Goal: Task Accomplishment & Management: Use online tool/utility

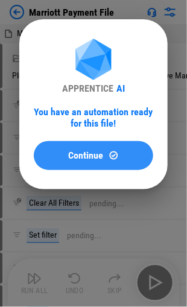
click at [72, 156] on span "Continue" at bounding box center [86, 156] width 35 height 10
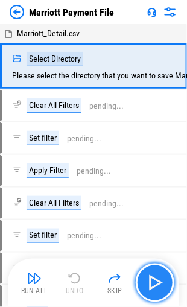
click at [150, 282] on img "button" at bounding box center [154, 282] width 19 height 19
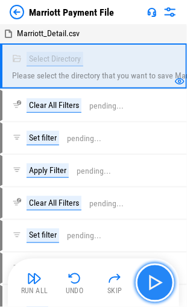
click at [149, 280] on img "button" at bounding box center [154, 282] width 19 height 19
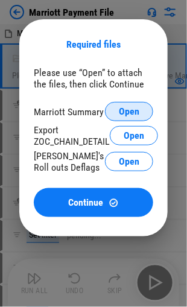
click at [123, 114] on span "Open" at bounding box center [129, 112] width 20 height 10
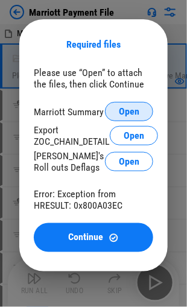
click at [112, 109] on button "Open" at bounding box center [129, 111] width 48 height 19
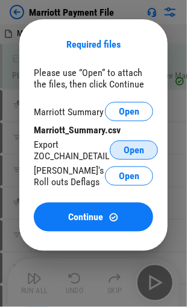
click at [137, 154] on span "Open" at bounding box center [134, 150] width 20 height 10
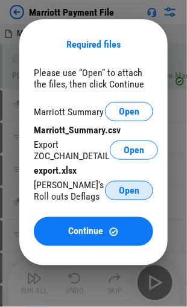
click at [123, 190] on span "Open" at bounding box center [129, 191] width 20 height 10
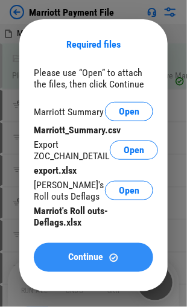
click at [75, 257] on span "Continue" at bounding box center [86, 258] width 35 height 10
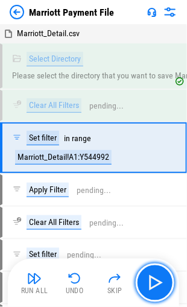
drag, startPoint x: 166, startPoint y: 283, endPoint x: 160, endPoint y: 282, distance: 6.1
click at [164, 283] on button "button" at bounding box center [155, 282] width 39 height 39
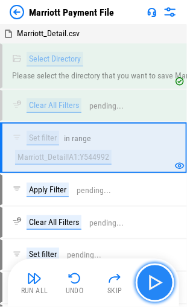
click at [154, 282] on img "button" at bounding box center [154, 282] width 19 height 19
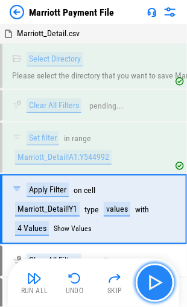
click at [157, 281] on img "button" at bounding box center [154, 282] width 19 height 19
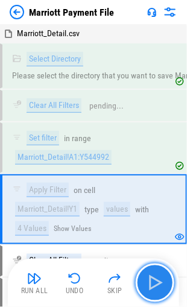
click at [156, 282] on img "button" at bounding box center [154, 282] width 19 height 19
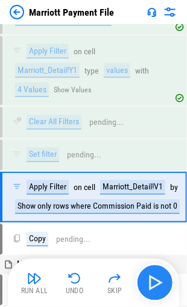
scroll to position [178, 0]
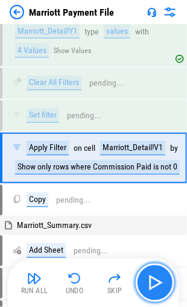
click at [155, 282] on img "button" at bounding box center [154, 282] width 19 height 19
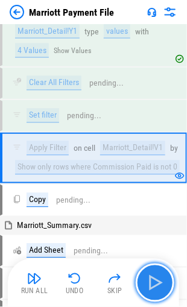
click at [154, 282] on img "button" at bounding box center [154, 282] width 19 height 19
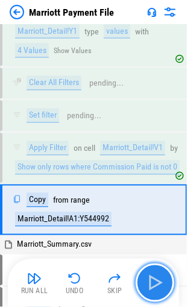
click at [151, 281] on img "button" at bounding box center [154, 282] width 19 height 19
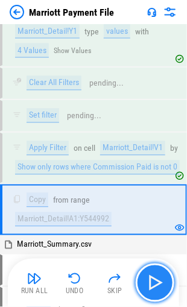
click at [151, 279] on img "button" at bounding box center [154, 282] width 19 height 19
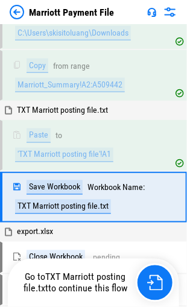
scroll to position [2906, 0]
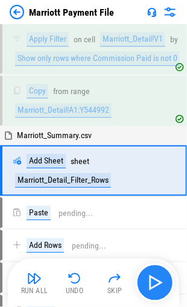
scroll to position [289, 0]
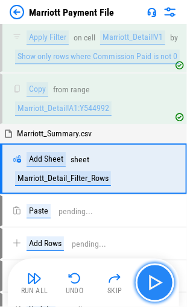
click at [151, 280] on img "button" at bounding box center [154, 282] width 19 height 19
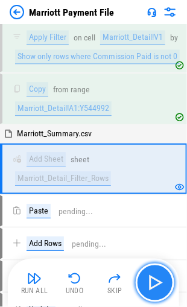
click at [151, 280] on img "button" at bounding box center [154, 282] width 19 height 19
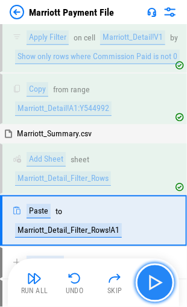
click at [151, 280] on img "button" at bounding box center [154, 282] width 19 height 19
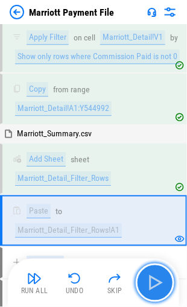
click at [151, 280] on img "button" at bounding box center [154, 282] width 19 height 19
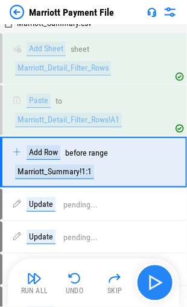
scroll to position [400, 0]
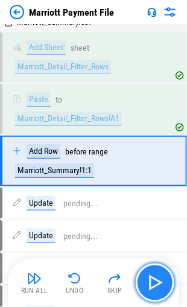
click at [151, 280] on img "button" at bounding box center [154, 282] width 19 height 19
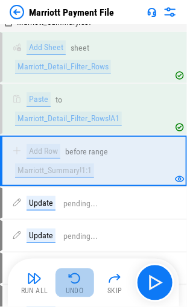
click at [72, 282] on img "button" at bounding box center [75, 278] width 14 height 14
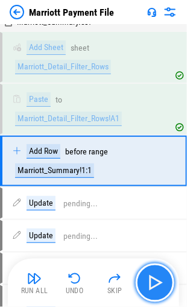
click at [148, 282] on img "button" at bounding box center [154, 282] width 19 height 19
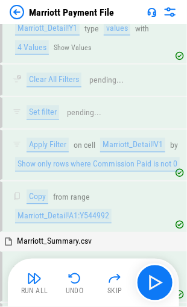
scroll to position [241, 0]
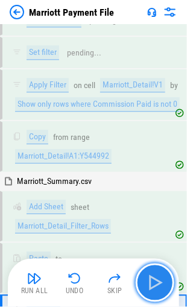
click at [157, 284] on img "button" at bounding box center [154, 282] width 19 height 19
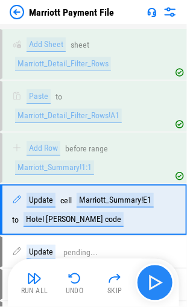
scroll to position [451, 0]
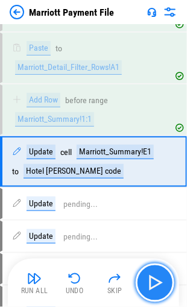
click at [153, 280] on img "button" at bounding box center [154, 282] width 19 height 19
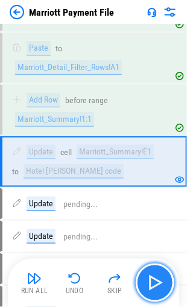
click at [153, 280] on img "button" at bounding box center [154, 282] width 19 height 19
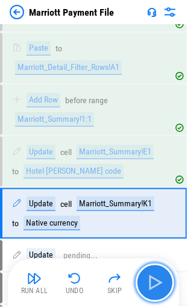
click at [153, 280] on img "button" at bounding box center [154, 282] width 19 height 19
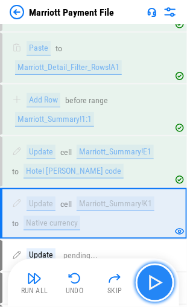
click at [153, 280] on img "button" at bounding box center [154, 282] width 19 height 19
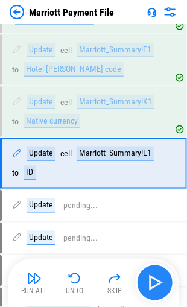
scroll to position [554, 0]
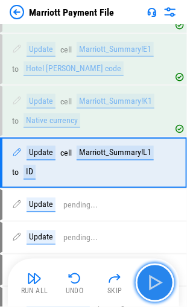
click at [153, 280] on img "button" at bounding box center [154, 282] width 19 height 19
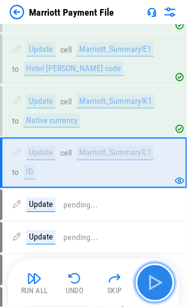
click at [153, 279] on img "button" at bounding box center [154, 282] width 19 height 19
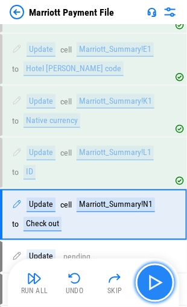
click at [153, 279] on img "button" at bounding box center [154, 282] width 19 height 19
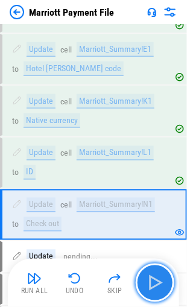
click at [153, 279] on img "button" at bounding box center [154, 282] width 19 height 19
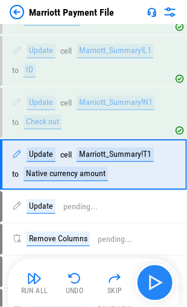
scroll to position [656, 0]
click at [154, 279] on img "button" at bounding box center [154, 282] width 19 height 19
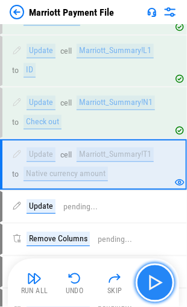
click at [154, 279] on img "button" at bounding box center [154, 282] width 19 height 19
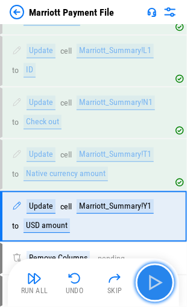
click at [154, 279] on img "button" at bounding box center [154, 282] width 19 height 19
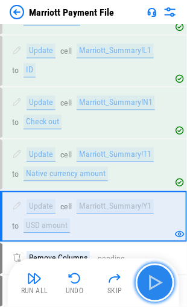
click at [154, 279] on img "button" at bounding box center [154, 282] width 19 height 19
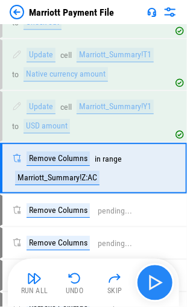
scroll to position [758, 0]
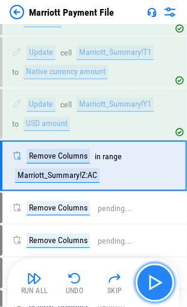
click at [154, 278] on img "button" at bounding box center [154, 282] width 19 height 19
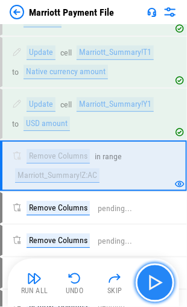
click at [152, 280] on img "button" at bounding box center [154, 282] width 19 height 19
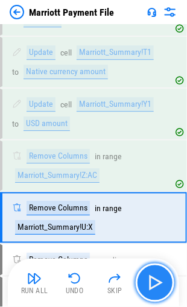
click at [152, 280] on img "button" at bounding box center [154, 282] width 19 height 19
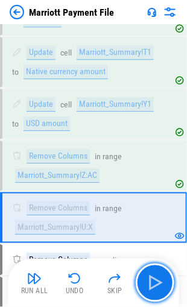
click at [147, 280] on img "button" at bounding box center [154, 282] width 19 height 19
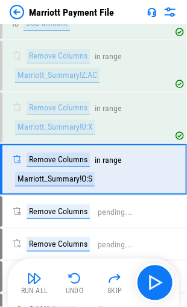
scroll to position [861, 0]
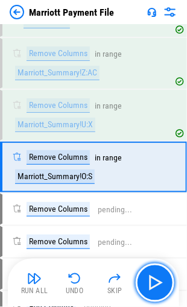
click at [147, 280] on img "button" at bounding box center [154, 282] width 19 height 19
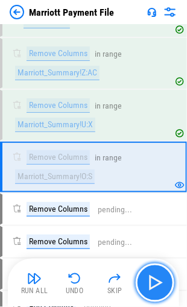
click at [149, 280] on img "button" at bounding box center [154, 282] width 19 height 19
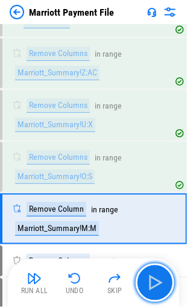
click at [149, 280] on img "button" at bounding box center [154, 282] width 19 height 19
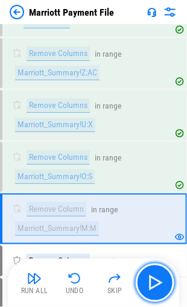
click at [149, 280] on img "button" at bounding box center [154, 282] width 19 height 19
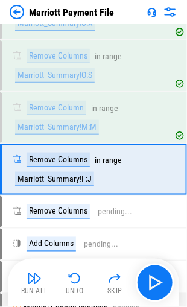
scroll to position [963, 0]
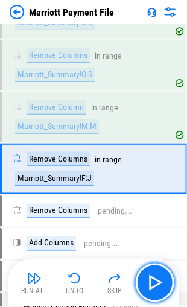
click at [149, 280] on img "button" at bounding box center [154, 282] width 19 height 19
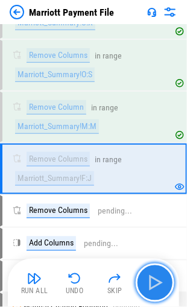
click at [161, 288] on img "button" at bounding box center [154, 282] width 19 height 19
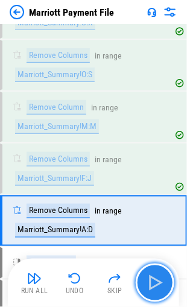
click at [161, 288] on img "button" at bounding box center [154, 282] width 19 height 19
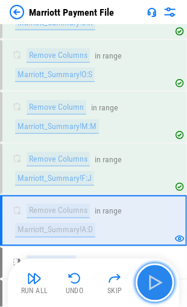
click at [151, 277] on img "button" at bounding box center [154, 282] width 19 height 19
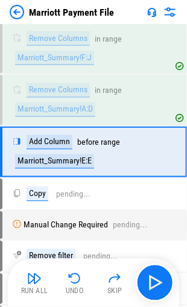
scroll to position [1085, 0]
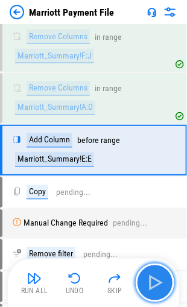
click at [150, 281] on img "button" at bounding box center [154, 282] width 19 height 19
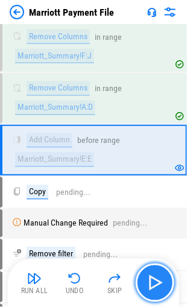
click at [150, 281] on img "button" at bounding box center [154, 282] width 19 height 19
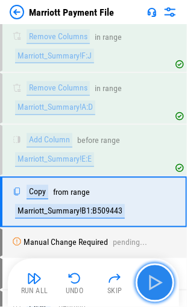
click at [150, 281] on img "button" at bounding box center [154, 282] width 19 height 19
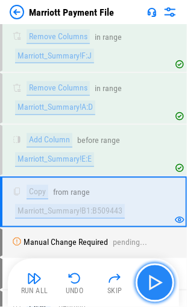
click at [150, 281] on img "button" at bounding box center [154, 282] width 19 height 19
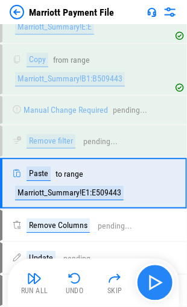
scroll to position [1228, 0]
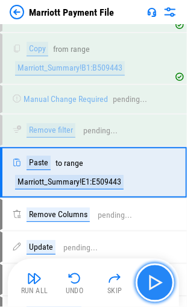
click at [150, 281] on img "button" at bounding box center [154, 282] width 19 height 19
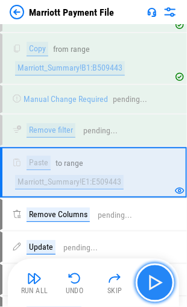
click at [150, 281] on img "button" at bounding box center [154, 282] width 19 height 19
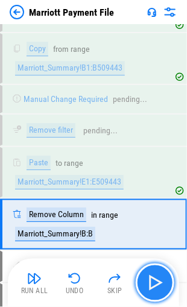
click at [150, 281] on img "button" at bounding box center [154, 282] width 19 height 19
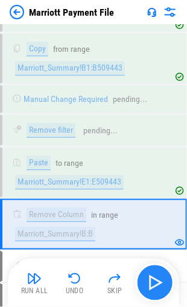
click at [150, 281] on img "button" at bounding box center [154, 282] width 19 height 19
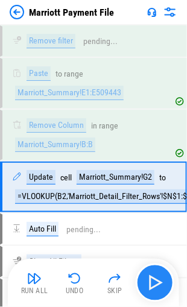
scroll to position [1331, 0]
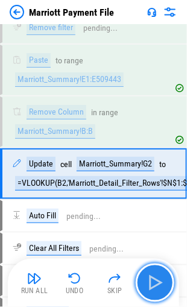
click at [153, 283] on img "button" at bounding box center [154, 282] width 19 height 19
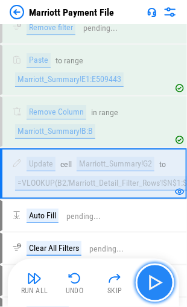
click at [153, 283] on img "button" at bounding box center [154, 282] width 19 height 19
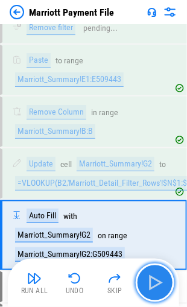
click at [154, 283] on img "button" at bounding box center [154, 282] width 19 height 19
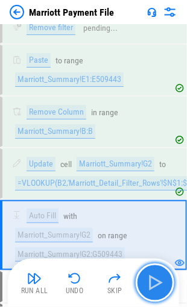
click at [154, 283] on img "button" at bounding box center [154, 282] width 19 height 19
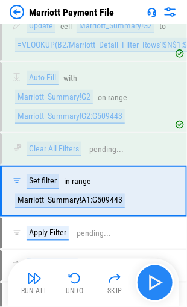
scroll to position [1484, 0]
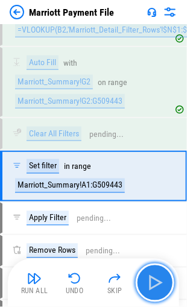
click at [154, 283] on img "button" at bounding box center [154, 282] width 19 height 19
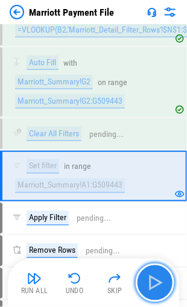
click at [154, 283] on img "button" at bounding box center [154, 282] width 19 height 19
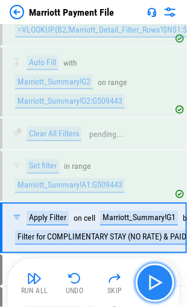
click at [154, 283] on img "button" at bounding box center [154, 282] width 19 height 19
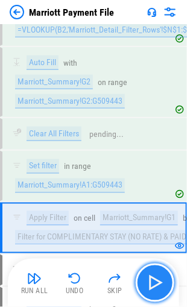
click at [154, 283] on img "button" at bounding box center [154, 282] width 19 height 19
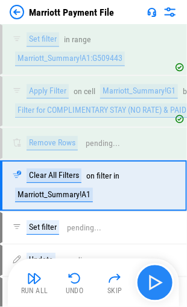
scroll to position [1618, 0]
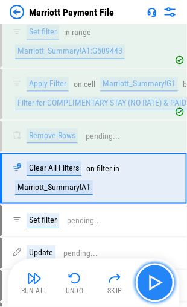
click at [154, 283] on img "button" at bounding box center [154, 282] width 19 height 19
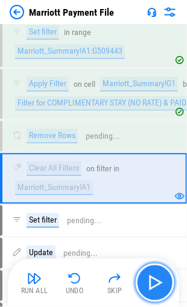
click at [151, 280] on img "button" at bounding box center [154, 282] width 19 height 19
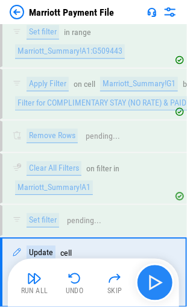
scroll to position [1711, 0]
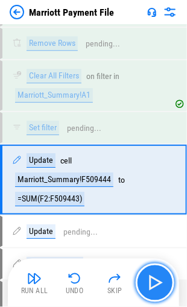
click at [150, 282] on img "button" at bounding box center [154, 282] width 19 height 19
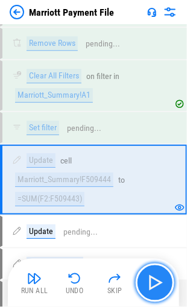
click at [150, 282] on img "button" at bounding box center [154, 282] width 19 height 19
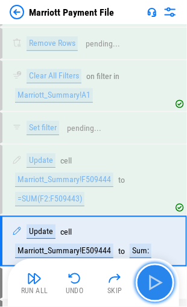
click at [149, 282] on img "button" at bounding box center [154, 282] width 19 height 19
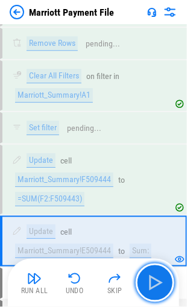
click at [149, 282] on img "button" at bounding box center [154, 282] width 19 height 19
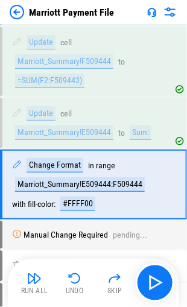
scroll to position [1832, 0]
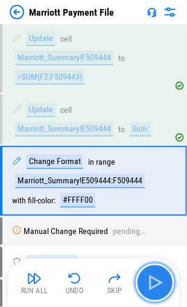
click at [151, 282] on img "button" at bounding box center [154, 282] width 19 height 19
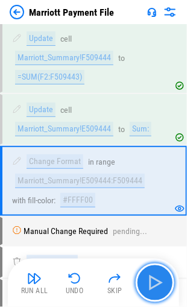
click at [145, 278] on img "button" at bounding box center [154, 282] width 19 height 19
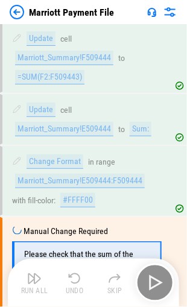
scroll to position [1913, 0]
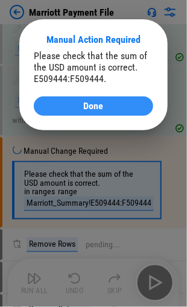
click at [94, 106] on span "Done" at bounding box center [94, 106] width 20 height 10
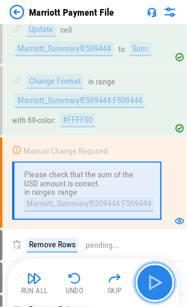
click at [156, 277] on img "button" at bounding box center [154, 282] width 19 height 19
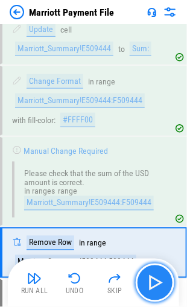
click at [148, 280] on img "button" at bounding box center [154, 282] width 19 height 19
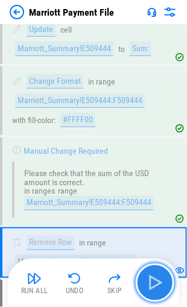
click at [152, 280] on img "button" at bounding box center [154, 282] width 19 height 19
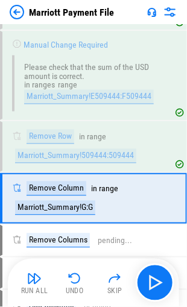
scroll to position [2034, 0]
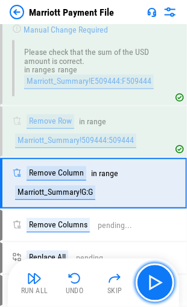
click at [152, 280] on img "button" at bounding box center [154, 282] width 19 height 19
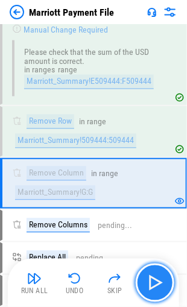
click at [151, 282] on img "button" at bounding box center [154, 282] width 19 height 19
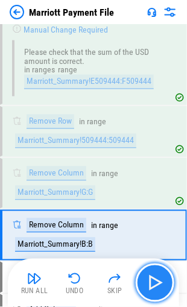
click at [156, 285] on img "button" at bounding box center [154, 282] width 19 height 19
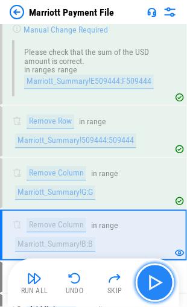
click at [153, 284] on img "button" at bounding box center [154, 282] width 19 height 19
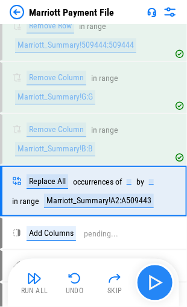
scroll to position [2136, 0]
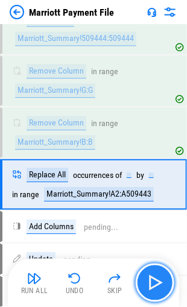
click at [152, 284] on img "button" at bounding box center [154, 282] width 19 height 19
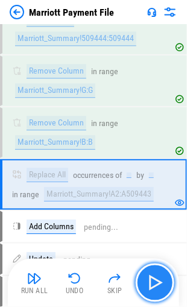
click at [154, 279] on img "button" at bounding box center [154, 282] width 19 height 19
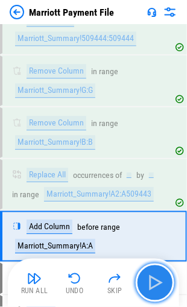
click at [154, 279] on img "button" at bounding box center [154, 282] width 19 height 19
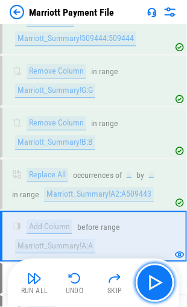
click at [151, 280] on img "button" at bounding box center [154, 282] width 19 height 19
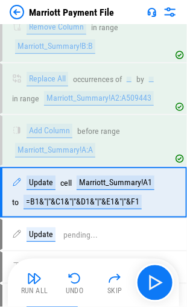
scroll to position [2238, 0]
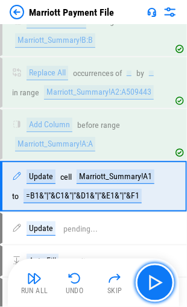
click at [151, 280] on img "button" at bounding box center [154, 282] width 19 height 19
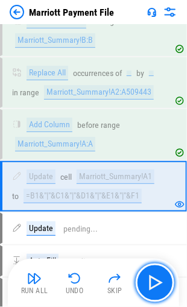
click at [151, 280] on img "button" at bounding box center [154, 282] width 19 height 19
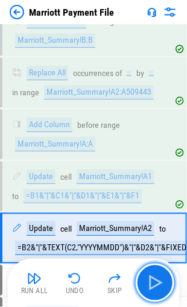
click at [151, 280] on img "button" at bounding box center [154, 282] width 19 height 19
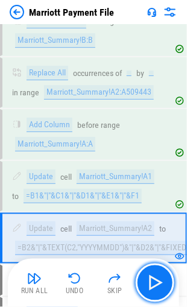
click at [151, 280] on img "button" at bounding box center [154, 282] width 19 height 19
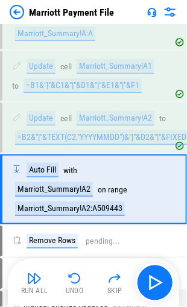
scroll to position [2350, 0]
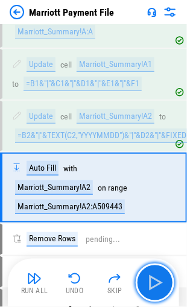
click at [151, 280] on img "button" at bounding box center [154, 282] width 19 height 19
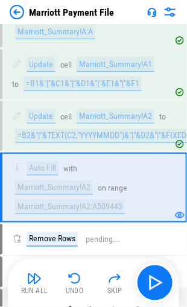
click at [151, 280] on img "button" at bounding box center [154, 282] width 19 height 19
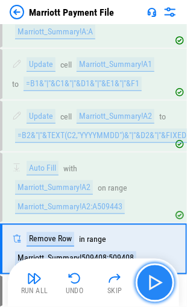
click at [153, 282] on img "button" at bounding box center [154, 282] width 19 height 19
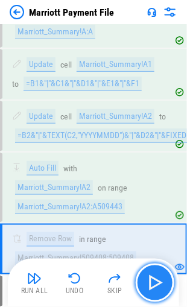
click at [152, 282] on img "button" at bounding box center [154, 282] width 19 height 19
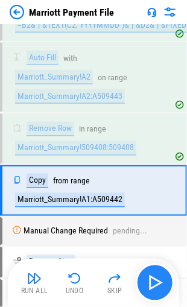
scroll to position [2462, 0]
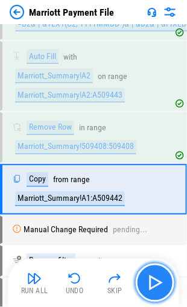
click at [152, 281] on img "button" at bounding box center [154, 282] width 19 height 19
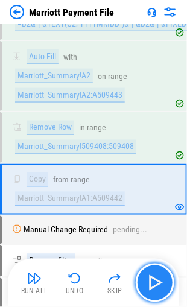
click at [152, 281] on img "button" at bounding box center [154, 282] width 19 height 19
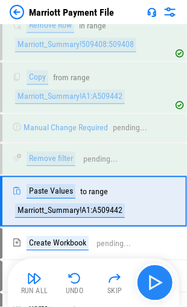
scroll to position [2574, 0]
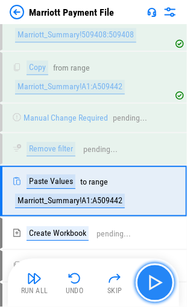
click at [152, 281] on img "button" at bounding box center [154, 282] width 19 height 19
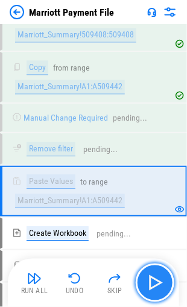
click at [145, 282] on img "button" at bounding box center [154, 282] width 19 height 19
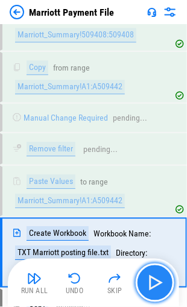
click at [152, 284] on img "button" at bounding box center [154, 282] width 19 height 19
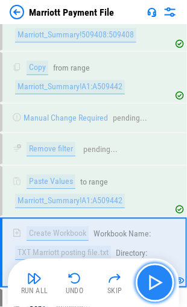
click at [155, 282] on img "button" at bounding box center [154, 282] width 19 height 19
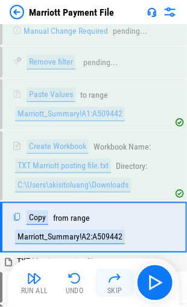
scroll to position [2786, 0]
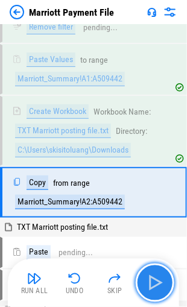
click at [155, 283] on img "button" at bounding box center [154, 282] width 19 height 19
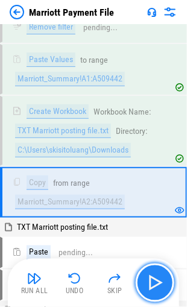
click at [154, 283] on img "button" at bounding box center [154, 282] width 19 height 19
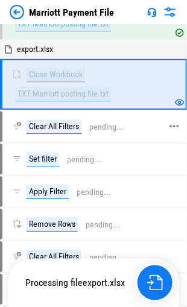
scroll to position [3087, 0]
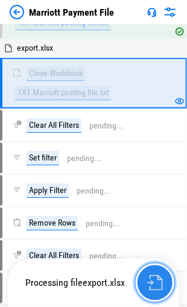
click at [152, 282] on img "button" at bounding box center [155, 283] width 16 height 16
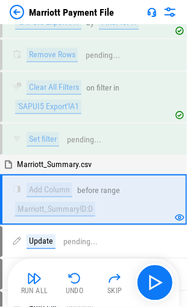
scroll to position [3293, 0]
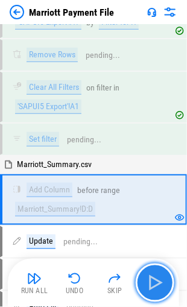
click at [150, 277] on img "button" at bounding box center [154, 282] width 19 height 19
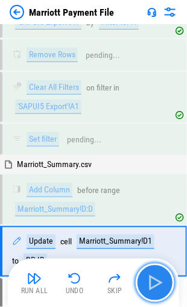
click at [150, 277] on img "button" at bounding box center [154, 282] width 19 height 19
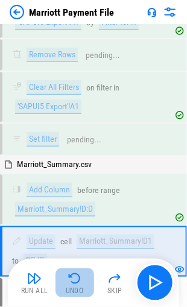
click at [71, 278] on img "button" at bounding box center [75, 278] width 14 height 14
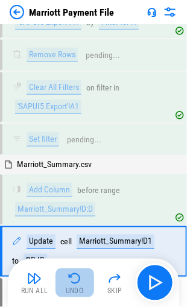
click at [75, 281] on img "button" at bounding box center [75, 278] width 14 height 14
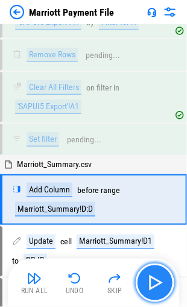
click at [146, 276] on img "button" at bounding box center [154, 282] width 19 height 19
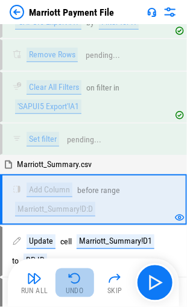
click at [75, 282] on img "button" at bounding box center [75, 278] width 14 height 14
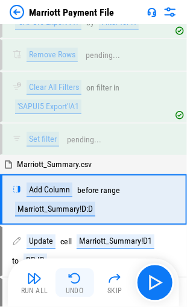
click at [72, 280] on img "button" at bounding box center [75, 278] width 14 height 14
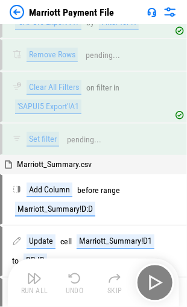
click at [152, 281] on div "Run All Undo Skip" at bounding box center [94, 282] width 159 height 39
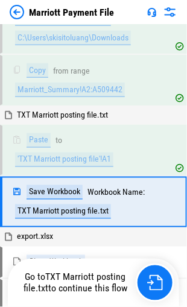
scroll to position [2906, 0]
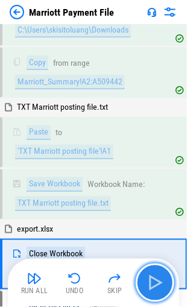
click at [153, 280] on img "button" at bounding box center [154, 282] width 19 height 19
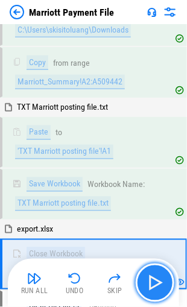
click at [153, 280] on img "button" at bounding box center [154, 282] width 19 height 19
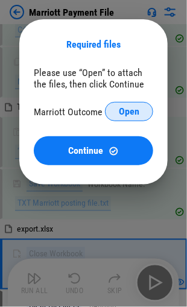
click at [125, 113] on span "Open" at bounding box center [129, 112] width 20 height 10
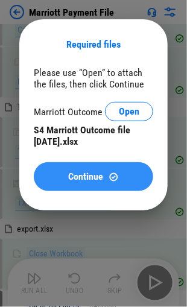
click at [83, 176] on span "Continue" at bounding box center [86, 177] width 35 height 10
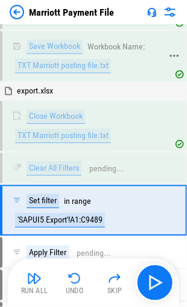
scroll to position [3058, 0]
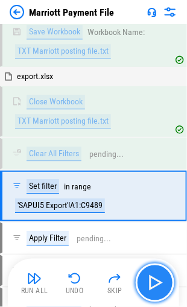
click at [154, 280] on img "button" at bounding box center [154, 282] width 19 height 19
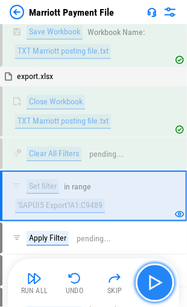
click at [149, 278] on img "button" at bounding box center [154, 282] width 19 height 19
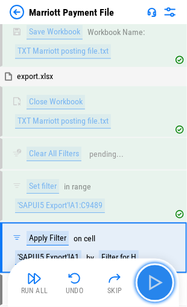
click at [149, 278] on img "button" at bounding box center [154, 282] width 19 height 19
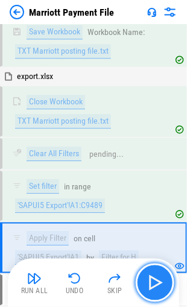
click at [149, 278] on img "button" at bounding box center [154, 282] width 19 height 19
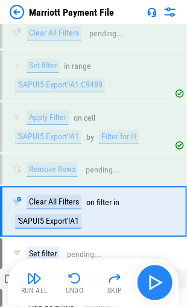
scroll to position [3192, 0]
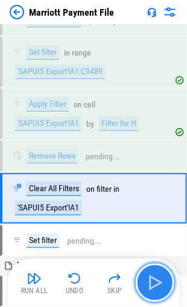
click at [149, 278] on img "button" at bounding box center [154, 282] width 19 height 19
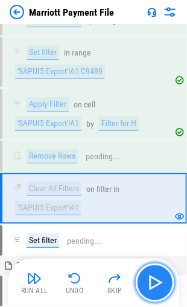
click at [149, 278] on img "button" at bounding box center [154, 282] width 19 height 19
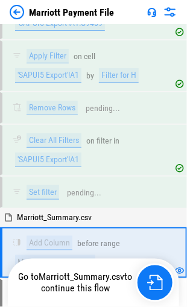
scroll to position [3293, 0]
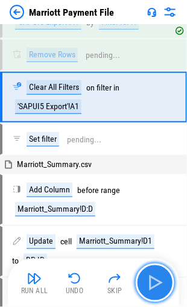
click at [159, 281] on img "button" at bounding box center [154, 282] width 19 height 19
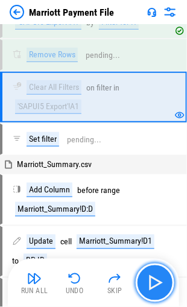
click at [154, 281] on img "button" at bounding box center [154, 282] width 19 height 19
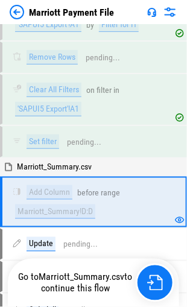
scroll to position [3293, 0]
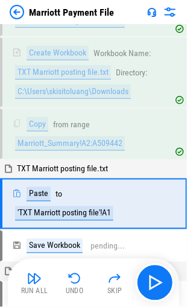
scroll to position [2845, 0]
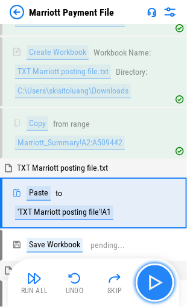
click at [154, 283] on img "button" at bounding box center [154, 282] width 19 height 19
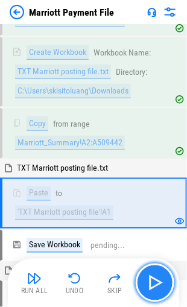
click at [154, 283] on img "button" at bounding box center [154, 282] width 19 height 19
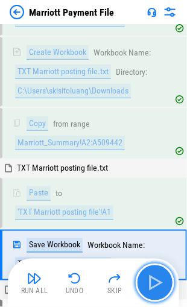
click at [154, 280] on img "button" at bounding box center [154, 282] width 19 height 19
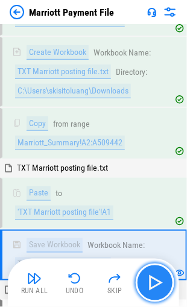
click at [154, 280] on img "button" at bounding box center [154, 282] width 19 height 19
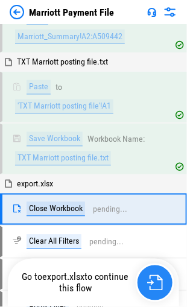
scroll to position [2965, 0]
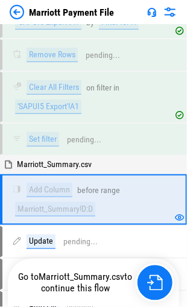
scroll to position [3293, 0]
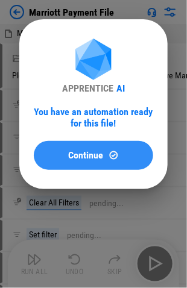
click at [76, 155] on span "Continue" at bounding box center [86, 156] width 35 height 10
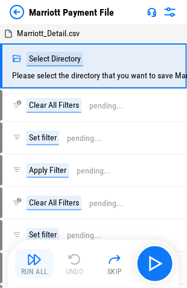
click at [34, 262] on img "button" at bounding box center [34, 260] width 14 height 14
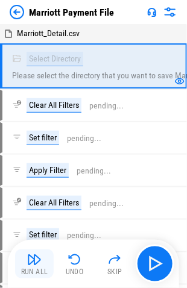
click at [28, 262] on img "button" at bounding box center [34, 260] width 14 height 14
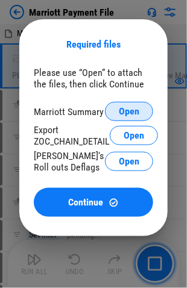
click at [121, 112] on span "Open" at bounding box center [129, 112] width 20 height 10
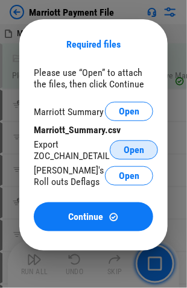
click at [139, 148] on span "Open" at bounding box center [134, 150] width 20 height 10
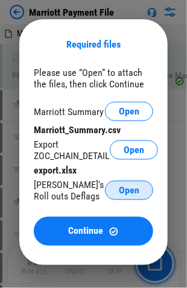
click at [129, 188] on span "Open" at bounding box center [129, 191] width 20 height 10
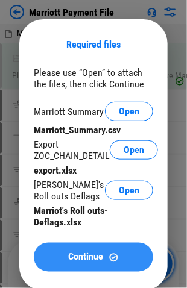
click at [82, 256] on span "Continue" at bounding box center [86, 258] width 35 height 10
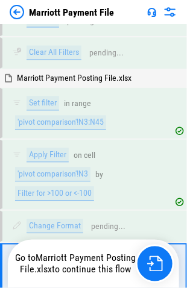
scroll to position [7256, 0]
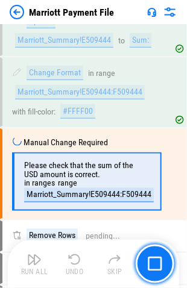
scroll to position [1922, 0]
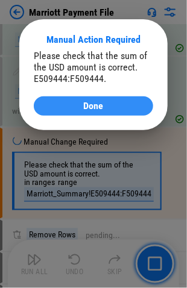
click at [92, 106] on span "Done" at bounding box center [94, 106] width 20 height 10
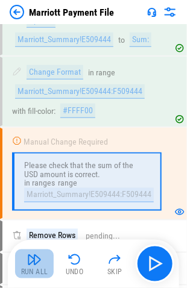
click at [36, 265] on img "button" at bounding box center [34, 260] width 14 height 14
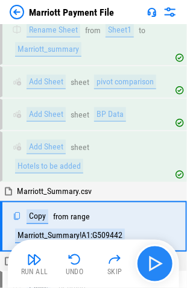
scroll to position [3803, 0]
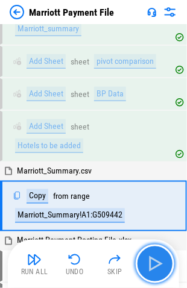
click at [146, 259] on img "button" at bounding box center [154, 263] width 19 height 19
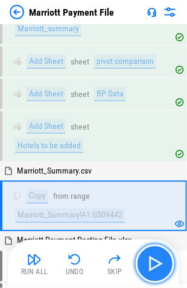
click at [148, 260] on img "button" at bounding box center [154, 263] width 19 height 19
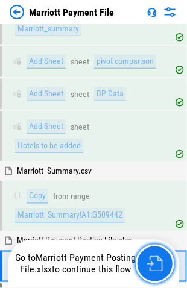
click at [148, 260] on img "button" at bounding box center [155, 264] width 16 height 16
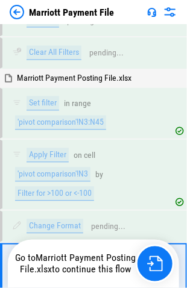
scroll to position [7256, 0]
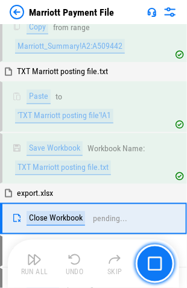
scroll to position [2975, 0]
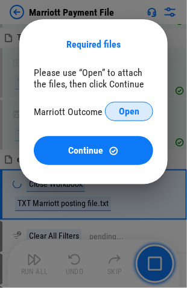
click at [125, 112] on span "Open" at bounding box center [129, 112] width 20 height 10
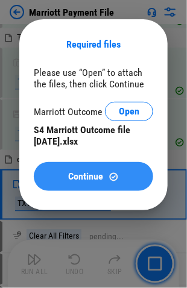
click at [87, 178] on span "Continue" at bounding box center [86, 177] width 35 height 10
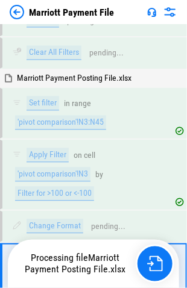
scroll to position [7256, 0]
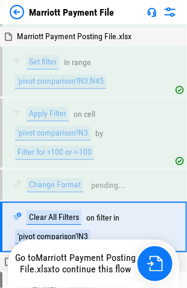
scroll to position [7256, 0]
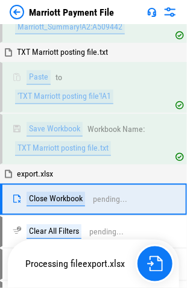
scroll to position [2975, 0]
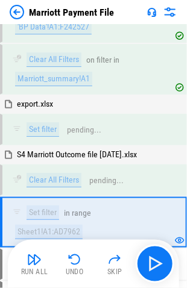
scroll to position [5510, 0]
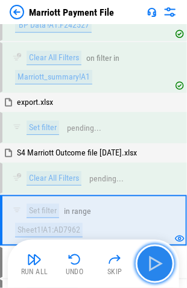
click at [150, 256] on img "button" at bounding box center [154, 263] width 19 height 19
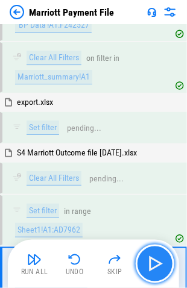
click at [149, 259] on img "button" at bounding box center [154, 263] width 19 height 19
click at [151, 260] on img "button" at bounding box center [154, 263] width 19 height 19
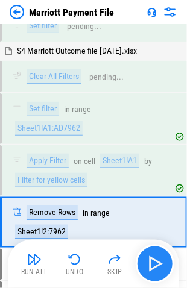
scroll to position [5612, 0]
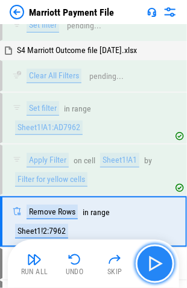
click at [151, 260] on img "button" at bounding box center [154, 263] width 19 height 19
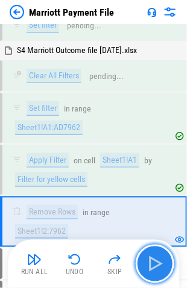
click at [151, 260] on img "button" at bounding box center [154, 263] width 19 height 19
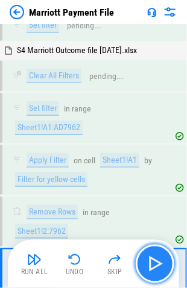
click at [151, 260] on img "button" at bounding box center [154, 263] width 19 height 19
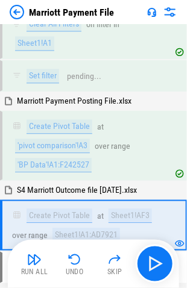
scroll to position [5853, 0]
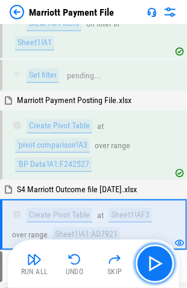
click at [148, 266] on img "button" at bounding box center [154, 263] width 19 height 19
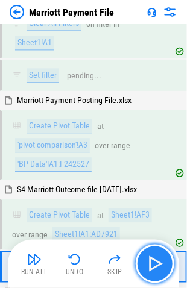
click at [151, 263] on img "button" at bounding box center [154, 263] width 19 height 19
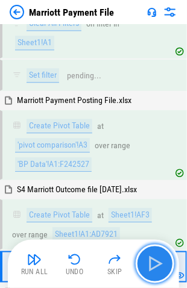
click at [150, 263] on img "button" at bounding box center [154, 263] width 19 height 19
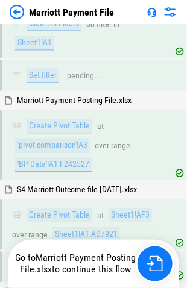
scroll to position [5944, 0]
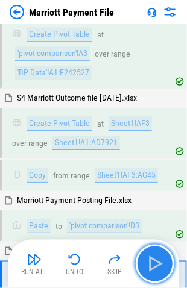
click at [152, 260] on img "button" at bounding box center [154, 263] width 19 height 19
click at [151, 259] on img "button" at bounding box center [154, 263] width 19 height 19
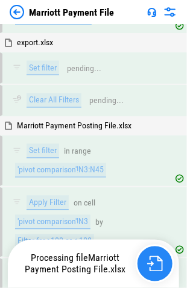
scroll to position [7256, 0]
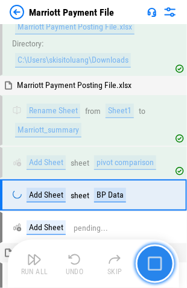
click at [149, 262] on img "button" at bounding box center [155, 264] width 14 height 14
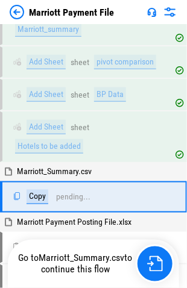
scroll to position [3803, 0]
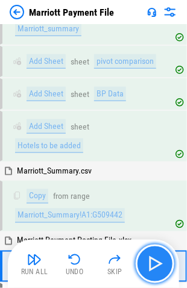
click at [148, 260] on img "button" at bounding box center [154, 263] width 19 height 19
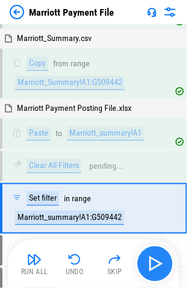
scroll to position [3946, 0]
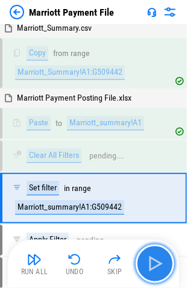
click at [153, 259] on img "button" at bounding box center [154, 263] width 19 height 19
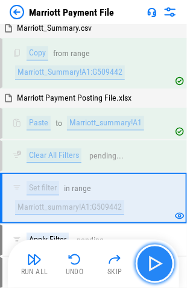
click at [152, 259] on img "button" at bounding box center [154, 263] width 19 height 19
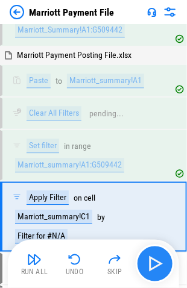
scroll to position [4006, 0]
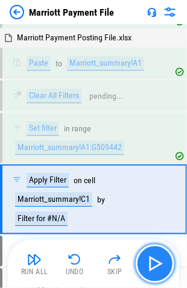
click at [152, 259] on img "button" at bounding box center [154, 263] width 19 height 19
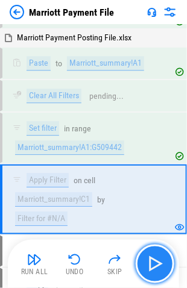
click at [159, 263] on img "button" at bounding box center [154, 263] width 19 height 19
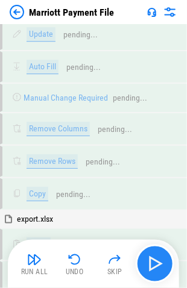
scroll to position [4670, 0]
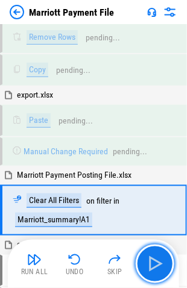
click at [155, 263] on img "button" at bounding box center [154, 263] width 19 height 19
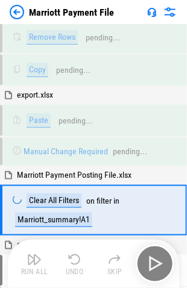
click at [155, 263] on div "Run All Undo Skip" at bounding box center [94, 264] width 159 height 39
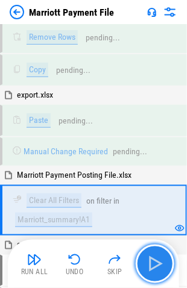
click at [151, 265] on img "button" at bounding box center [154, 263] width 19 height 19
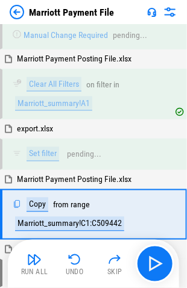
scroll to position [4789, 0]
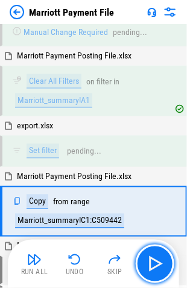
click at [150, 265] on img "button" at bounding box center [154, 263] width 19 height 19
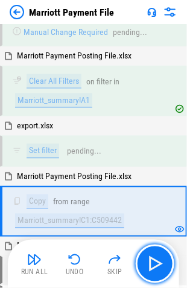
click at [150, 265] on img "button" at bounding box center [154, 263] width 19 height 19
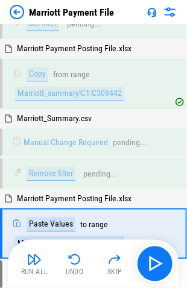
scroll to position [4938, 0]
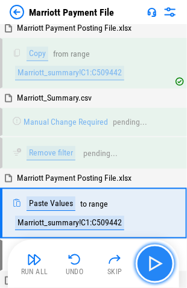
click at [154, 262] on img "button" at bounding box center [154, 263] width 19 height 19
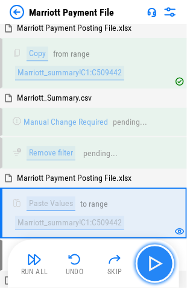
click at [151, 263] on img "button" at bounding box center [154, 263] width 19 height 19
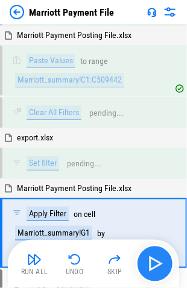
scroll to position [5099, 0]
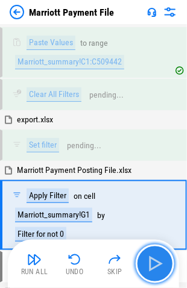
click at [150, 263] on img "button" at bounding box center [154, 263] width 19 height 19
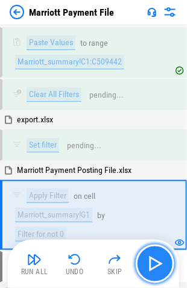
click at [150, 263] on img "button" at bounding box center [154, 263] width 19 height 19
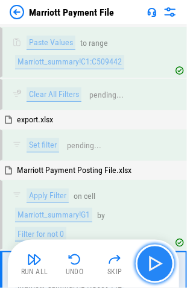
click at [150, 263] on img "button" at bounding box center [154, 263] width 19 height 19
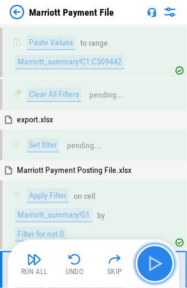
click at [158, 260] on img "button" at bounding box center [154, 263] width 19 height 19
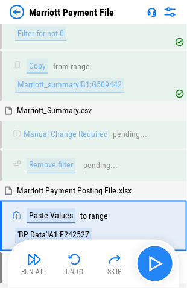
scroll to position [5308, 0]
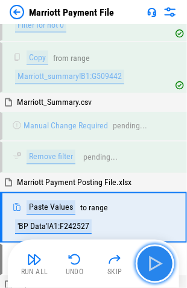
click at [155, 260] on img "button" at bounding box center [154, 263] width 19 height 19
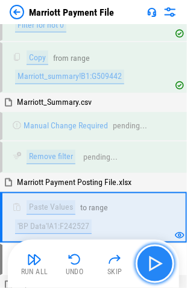
click at [149, 265] on img "button" at bounding box center [154, 263] width 19 height 19
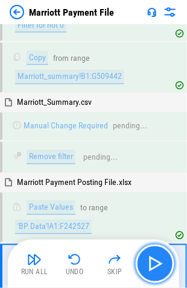
click at [149, 265] on img "button" at bounding box center [154, 263] width 19 height 19
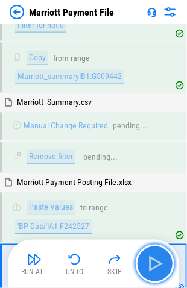
click at [154, 259] on img "button" at bounding box center [154, 263] width 19 height 19
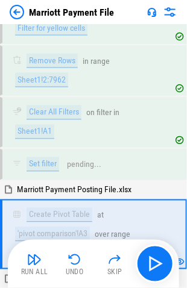
scroll to position [5774, 0]
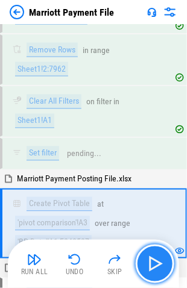
click at [151, 263] on img "button" at bounding box center [154, 263] width 19 height 19
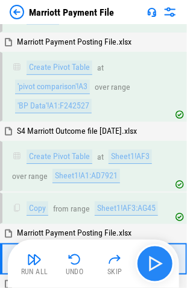
scroll to position [5944, 0]
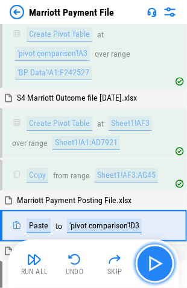
click at [151, 262] on img "button" at bounding box center [154, 263] width 19 height 19
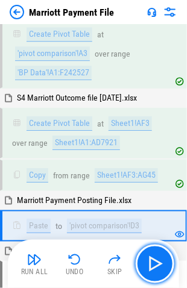
click at [151, 267] on img "button" at bounding box center [154, 263] width 19 height 19
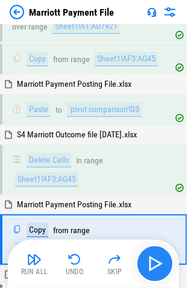
scroll to position [6064, 0]
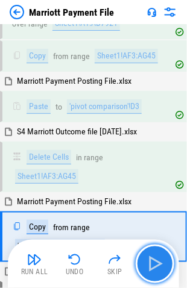
click at [162, 265] on img "button" at bounding box center [154, 263] width 19 height 19
click at [154, 262] on img "button" at bounding box center [154, 263] width 19 height 19
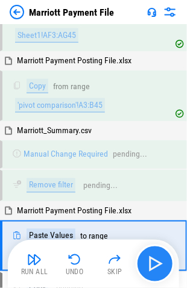
scroll to position [6222, 0]
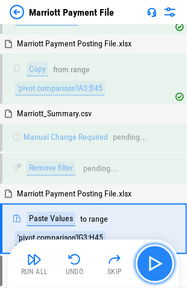
click at [149, 263] on img "button" at bounding box center [154, 263] width 19 height 19
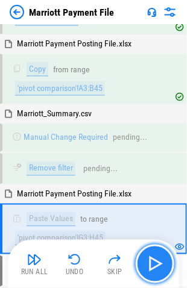
click at [151, 261] on img "button" at bounding box center [154, 263] width 19 height 19
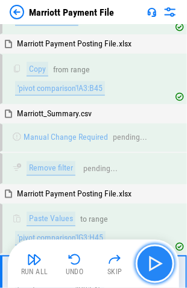
click at [149, 263] on img "button" at bounding box center [154, 263] width 19 height 19
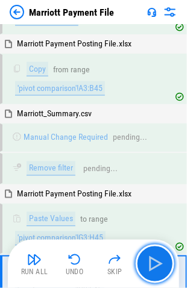
click at [152, 262] on img "button" at bounding box center [154, 263] width 19 height 19
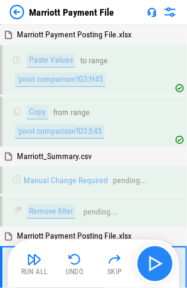
scroll to position [6421, 0]
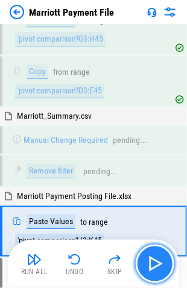
click at [154, 262] on img "button" at bounding box center [154, 263] width 19 height 19
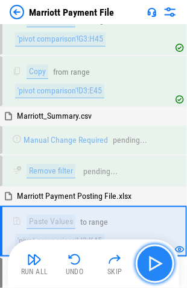
click at [154, 262] on img "button" at bounding box center [154, 263] width 19 height 19
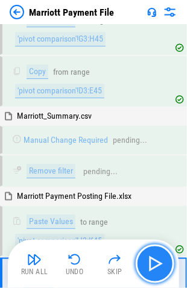
click at [153, 263] on img "button" at bounding box center [154, 263] width 19 height 19
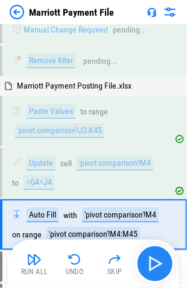
scroll to position [6533, 0]
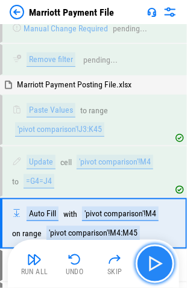
click at [153, 263] on img "button" at bounding box center [154, 263] width 19 height 19
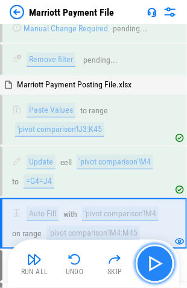
click at [153, 263] on img "button" at bounding box center [154, 263] width 19 height 19
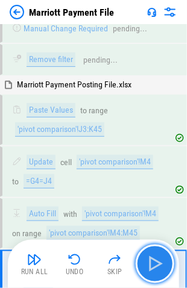
click at [153, 263] on img "button" at bounding box center [154, 263] width 19 height 19
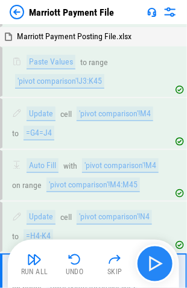
scroll to position [6645, 0]
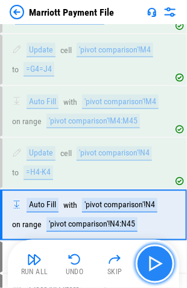
click at [153, 263] on img "button" at bounding box center [154, 263] width 19 height 19
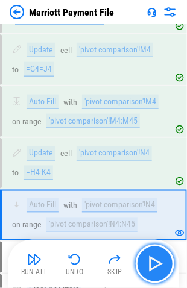
click at [153, 263] on img "button" at bounding box center [154, 263] width 19 height 19
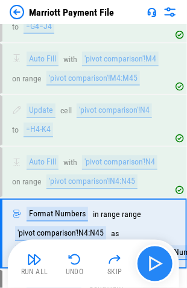
scroll to position [6705, 0]
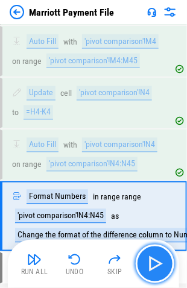
click at [153, 263] on img "button" at bounding box center [154, 263] width 19 height 19
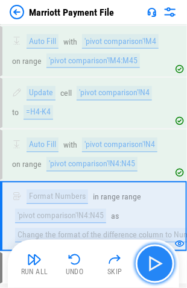
click at [153, 263] on img "button" at bounding box center [154, 263] width 19 height 19
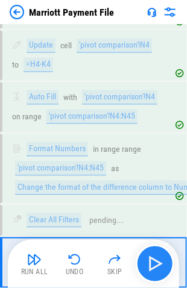
scroll to position [6798, 0]
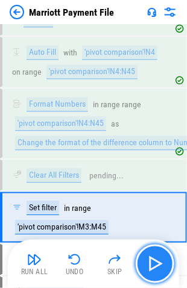
click at [153, 263] on img "button" at bounding box center [154, 263] width 19 height 19
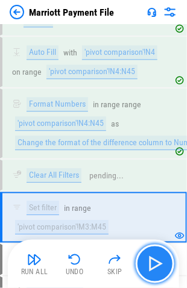
click at [149, 257] on img "button" at bounding box center [154, 263] width 19 height 19
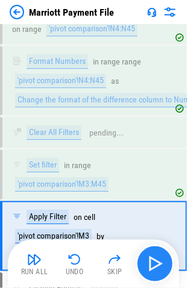
scroll to position [6859, 0]
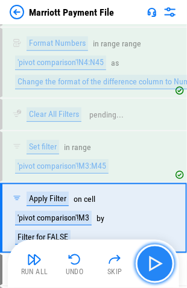
click at [149, 258] on img "button" at bounding box center [154, 263] width 19 height 19
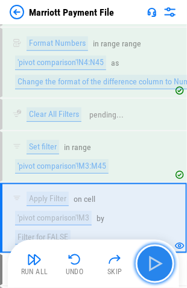
click at [147, 258] on img "button" at bounding box center [154, 263] width 19 height 19
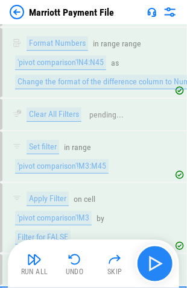
scroll to position [6951, 0]
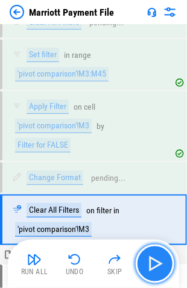
click at [149, 258] on img "button" at bounding box center [154, 263] width 19 height 19
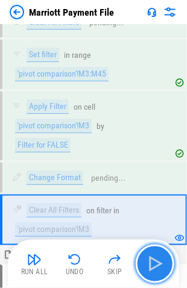
click at [149, 258] on img "button" at bounding box center [154, 263] width 19 height 19
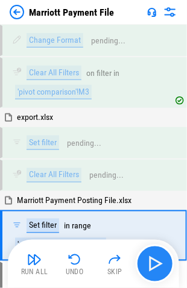
scroll to position [7103, 0]
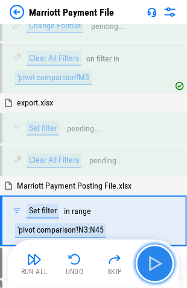
click at [149, 258] on img "button" at bounding box center [154, 263] width 19 height 19
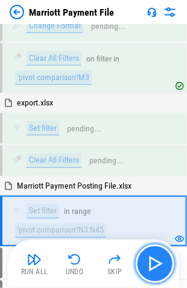
click at [149, 258] on img "button" at bounding box center [154, 263] width 19 height 19
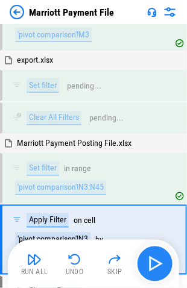
scroll to position [7163, 0]
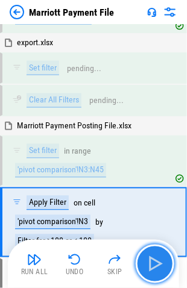
click at [149, 258] on img "button" at bounding box center [154, 263] width 19 height 19
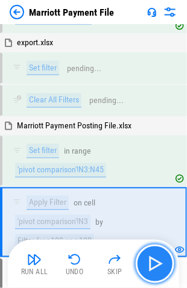
click at [149, 258] on img "button" at bounding box center [154, 263] width 19 height 19
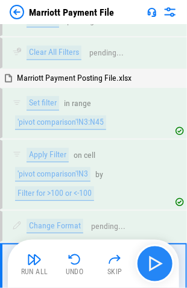
scroll to position [7256, 0]
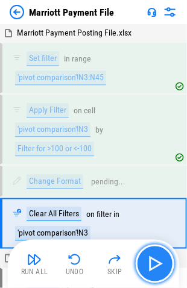
click at [149, 258] on img "button" at bounding box center [154, 263] width 19 height 19
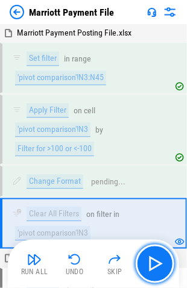
click at [149, 257] on img "button" at bounding box center [154, 263] width 19 height 19
